Goal: Book appointment/travel/reservation

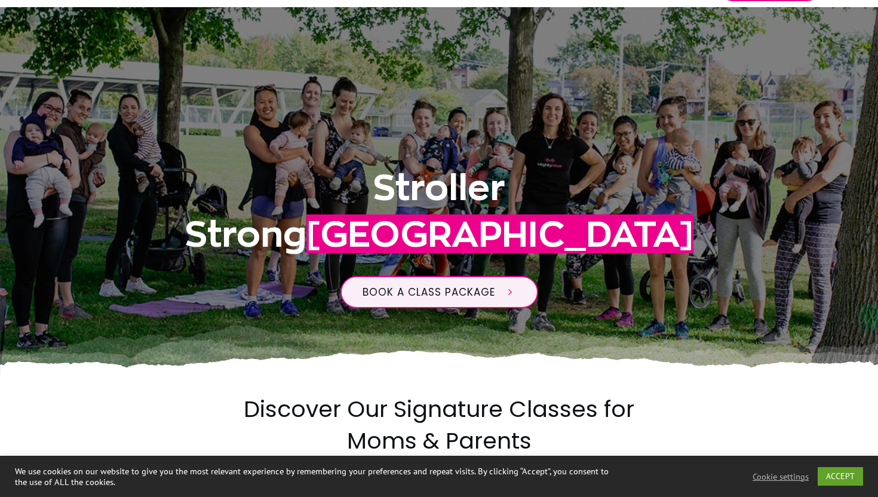
scroll to position [180, 0]
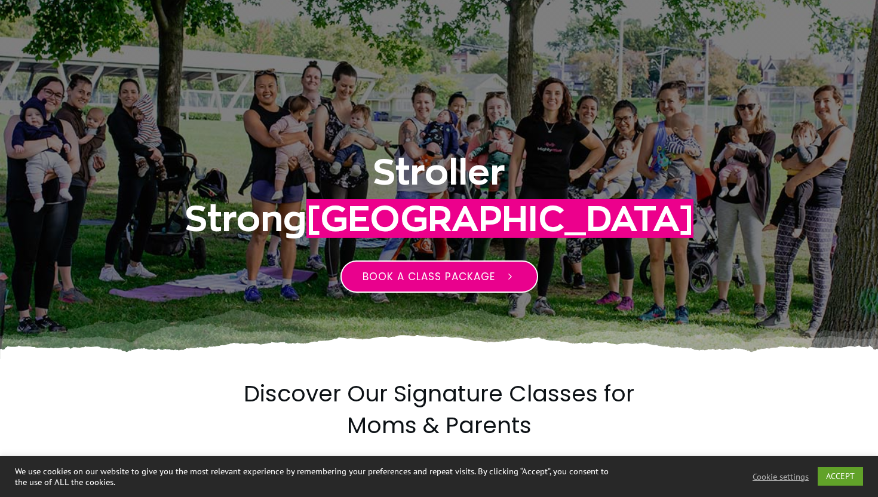
click at [414, 287] on link "Book a class package" at bounding box center [439, 276] width 198 height 32
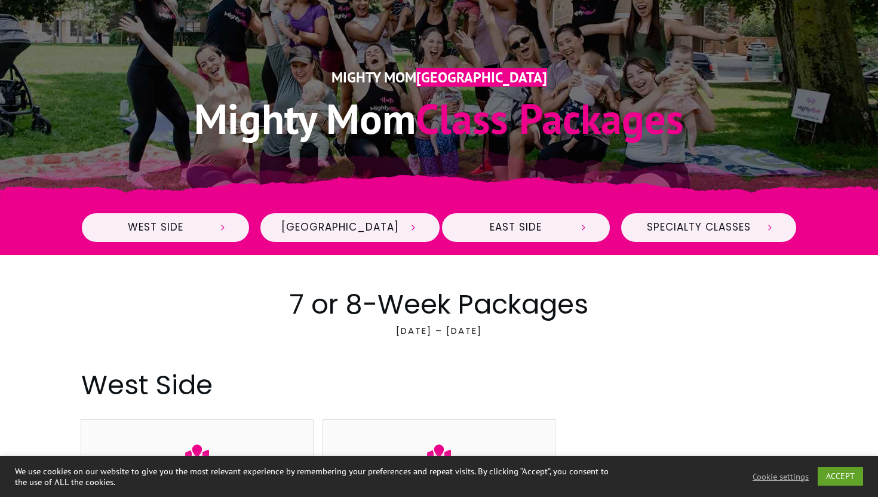
scroll to position [274, 0]
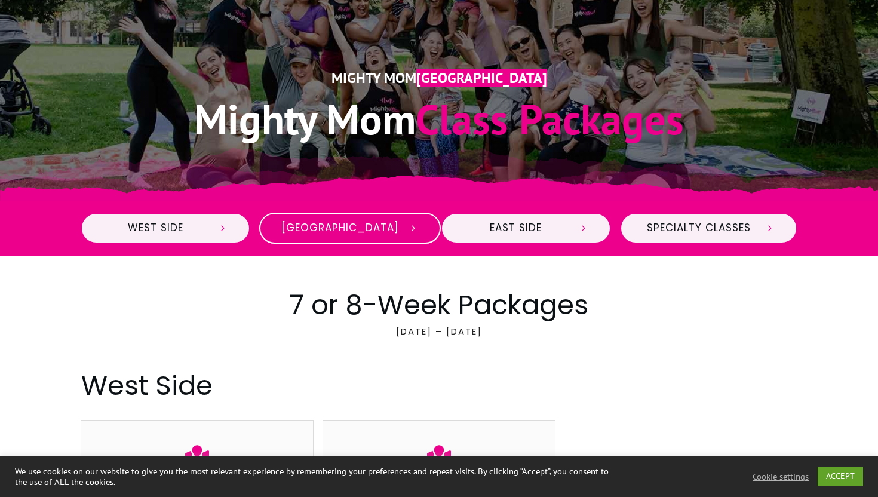
click at [377, 216] on link "Midtown" at bounding box center [350, 228] width 182 height 31
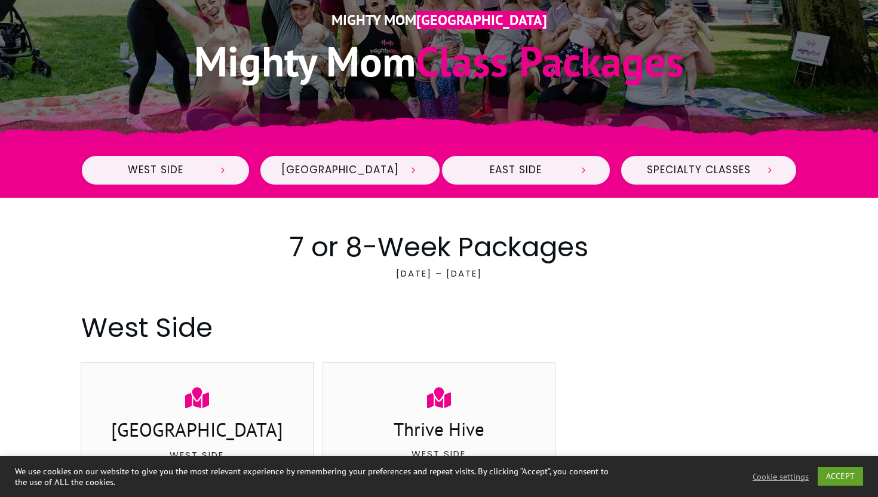
scroll to position [342, 0]
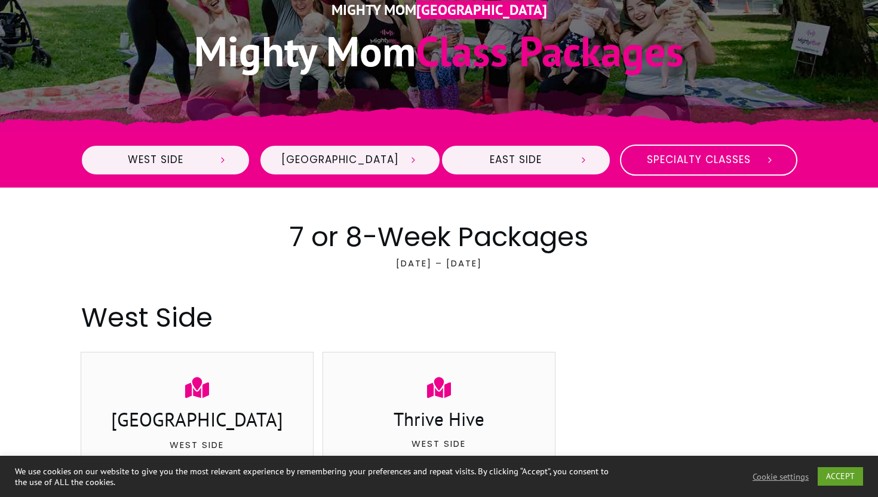
click at [754, 164] on span "Specialty Classes" at bounding box center [698, 159] width 113 height 13
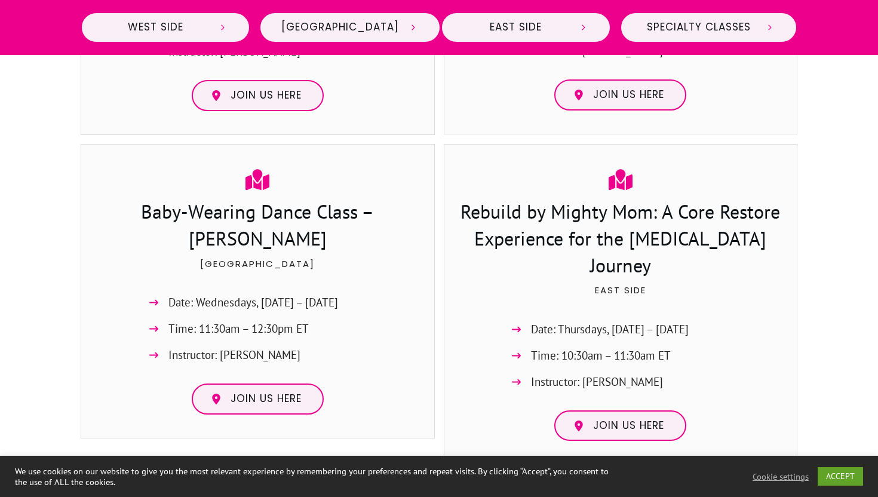
scroll to position [2309, 0]
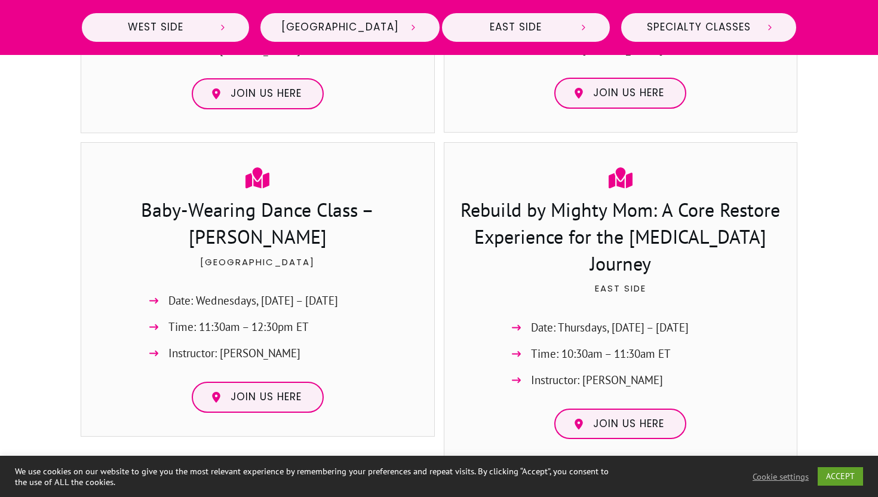
click at [626, 219] on h3 "Rebuild by Mighty Mom: A Core Restore Experience for the Postpartum Journey" at bounding box center [620, 237] width 329 height 83
click at [613, 408] on link "Join us here" at bounding box center [620, 423] width 132 height 31
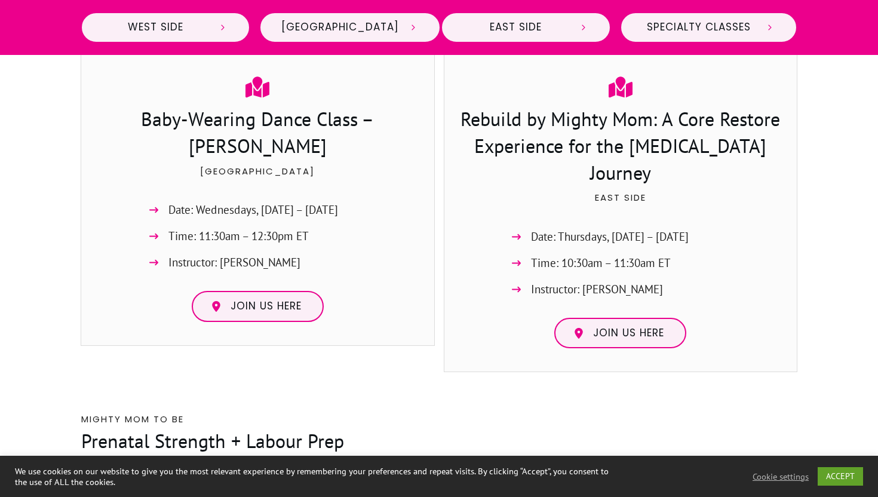
scroll to position [2401, 0]
drag, startPoint x: 552, startPoint y: 152, endPoint x: 626, endPoint y: 152, distance: 74.1
click at [626, 189] on p "East Side" at bounding box center [620, 204] width 329 height 30
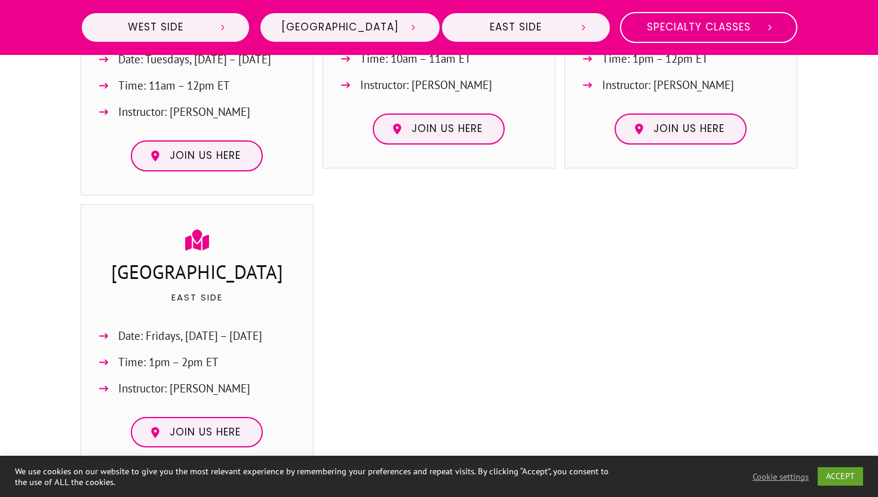
scroll to position [1522, 0]
